Goal: Navigation & Orientation: Find specific page/section

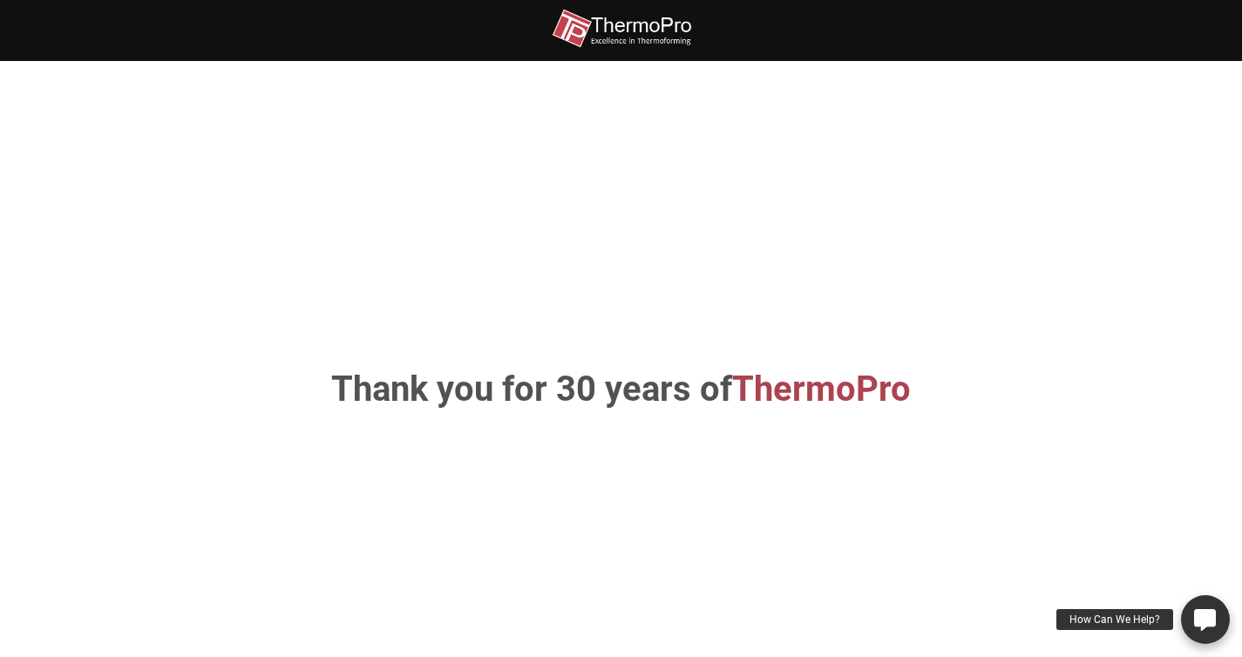
click at [1135, 622] on div "How Can We Help?" at bounding box center [1115, 619] width 117 height 21
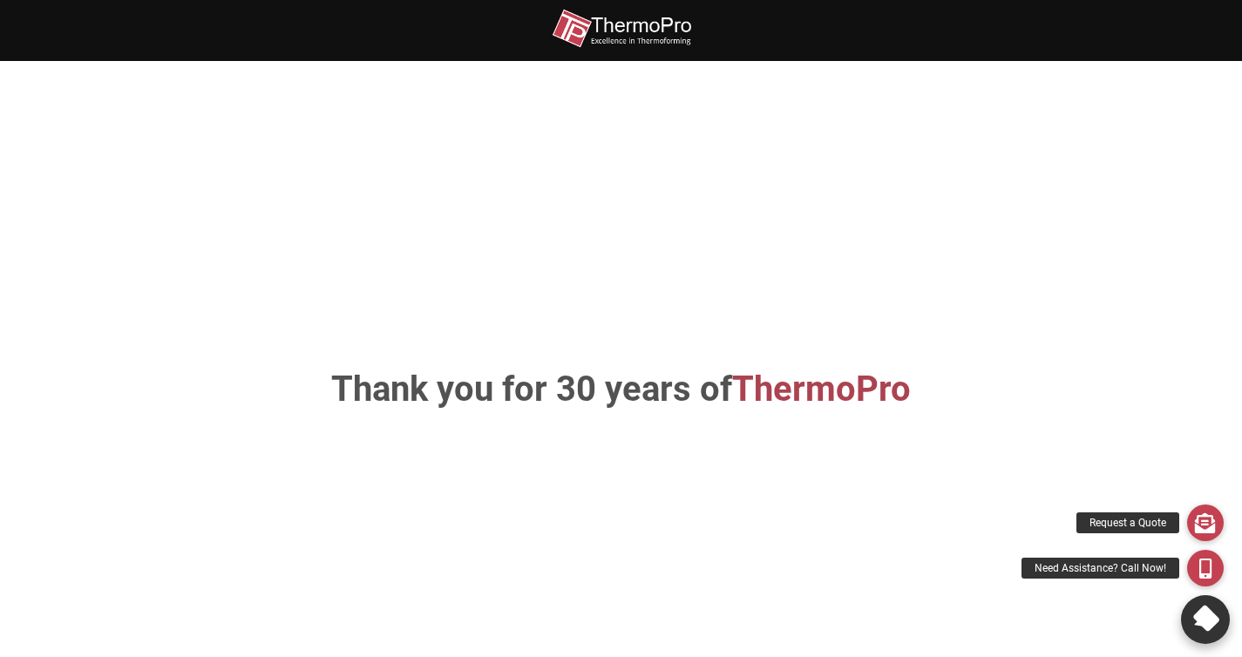
click at [1215, 623] on icon at bounding box center [1205, 619] width 31 height 31
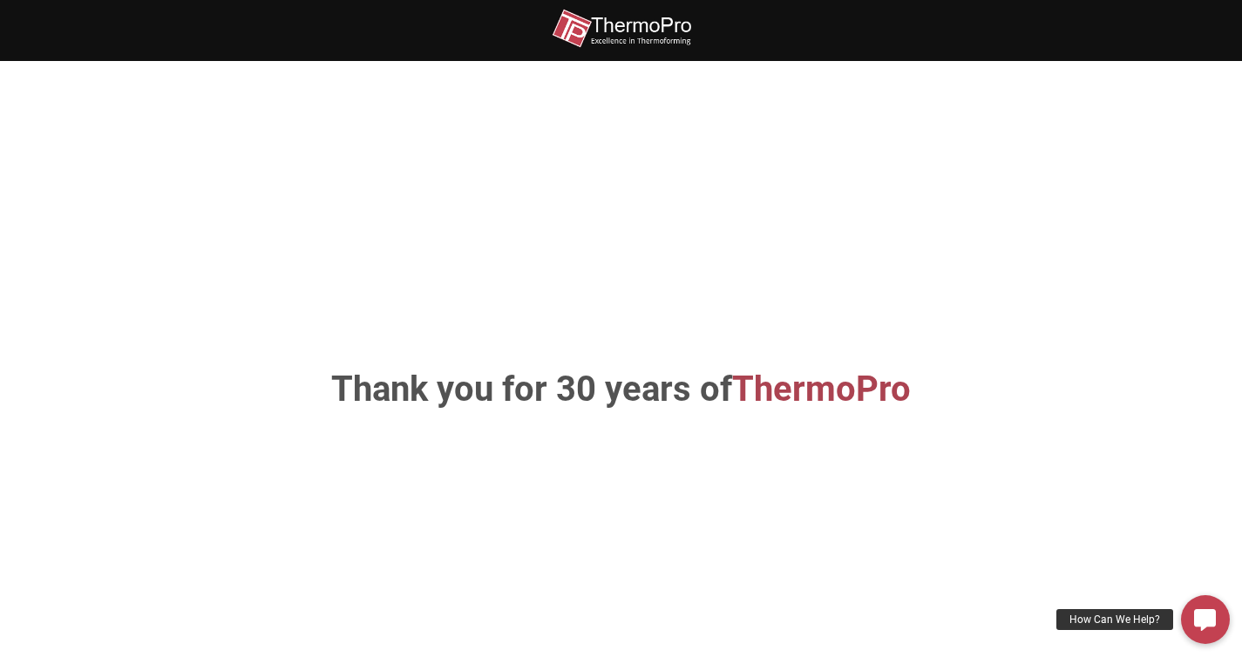
click at [636, 29] on img at bounding box center [621, 28] width 139 height 39
click at [659, 34] on img at bounding box center [621, 28] width 139 height 39
